Goal: Task Accomplishment & Management: Use online tool/utility

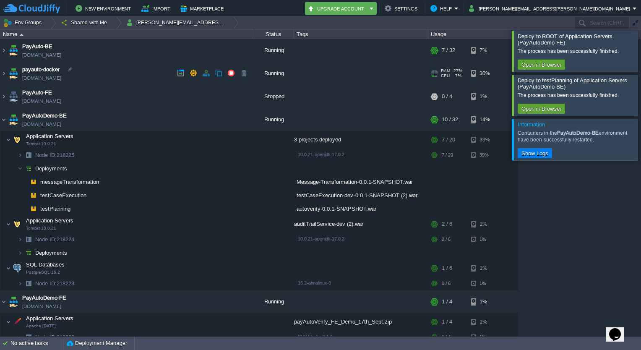
scroll to position [29, 0]
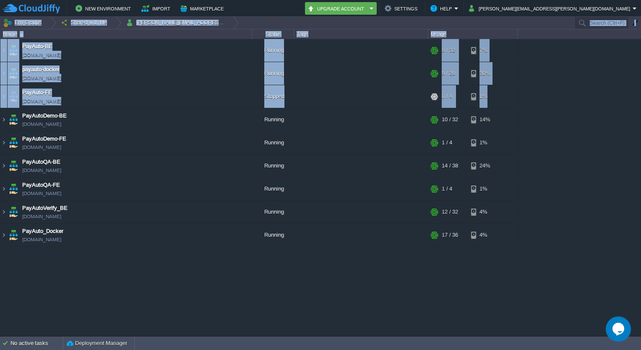
click at [0, 118] on html "New Environment Import Marketplace Bonus ₹0.00 Upgrade Account Settings Help [P…" at bounding box center [320, 175] width 641 height 350
click at [1, 118] on img at bounding box center [3, 119] width 7 height 23
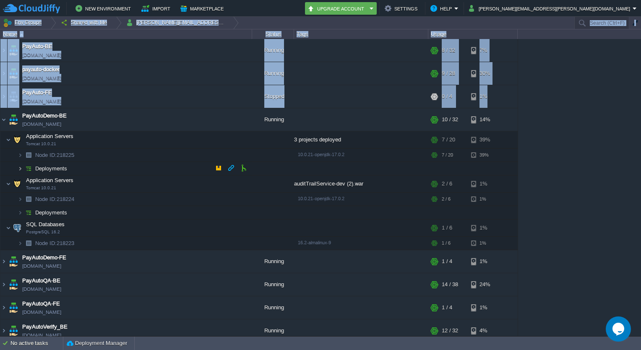
click at [22, 169] on img at bounding box center [20, 168] width 5 height 13
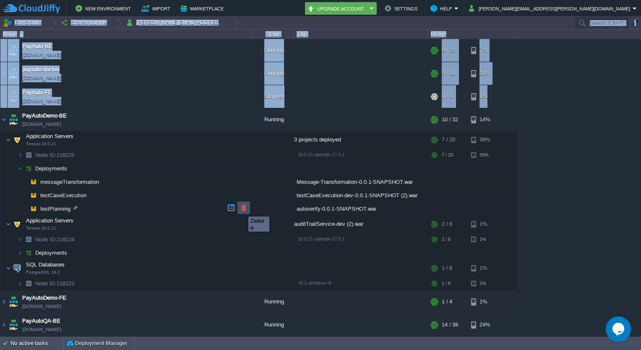
click at [242, 209] on button "button" at bounding box center [244, 208] width 8 height 8
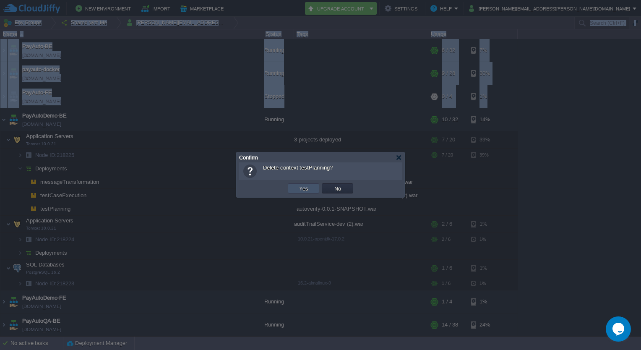
click at [297, 188] on button "Yes" at bounding box center [304, 189] width 14 height 8
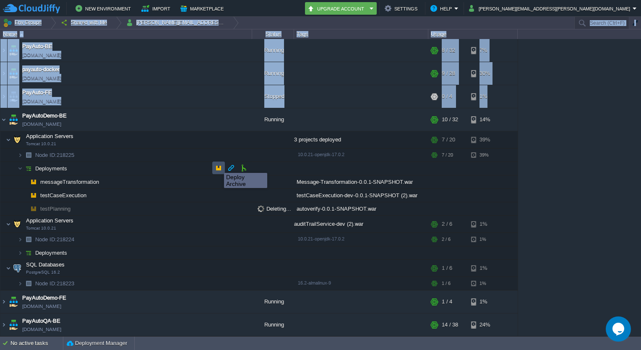
click at [218, 165] on button "button" at bounding box center [219, 168] width 8 height 8
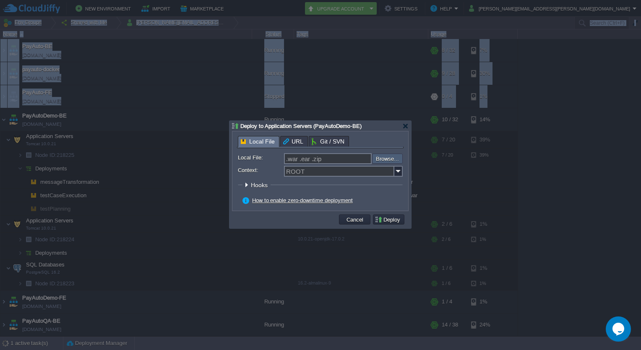
click at [383, 161] on input "file" at bounding box center [350, 159] width 106 height 10
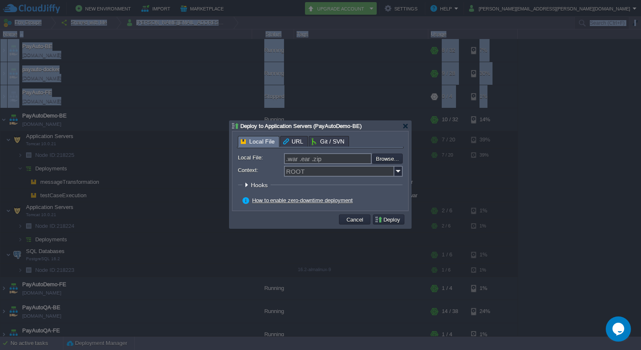
type input "C:\fakepath\autoverify-0.0.1-SNAPSHOT.war"
type input "autoverify-0.0.1-SNAPSHOT.war"
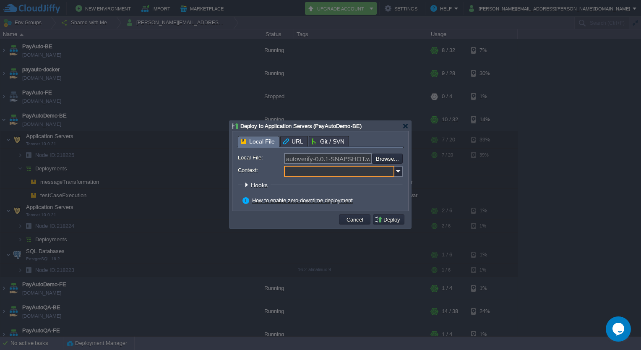
click at [353, 175] on input "Context:" at bounding box center [339, 171] width 110 height 11
type input "testPlanning"
click at [388, 222] on button "Deploy" at bounding box center [389, 220] width 28 height 8
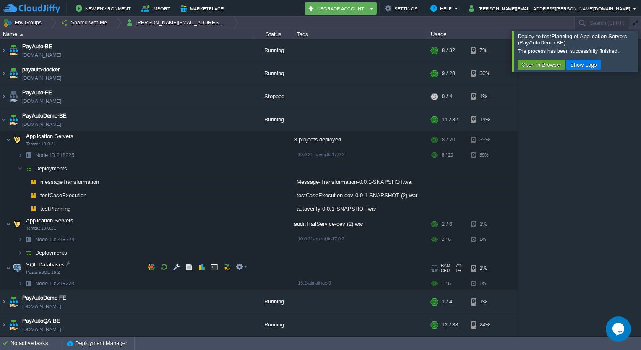
scroll to position [68, 0]
